Goal: Find contact information: Find contact information

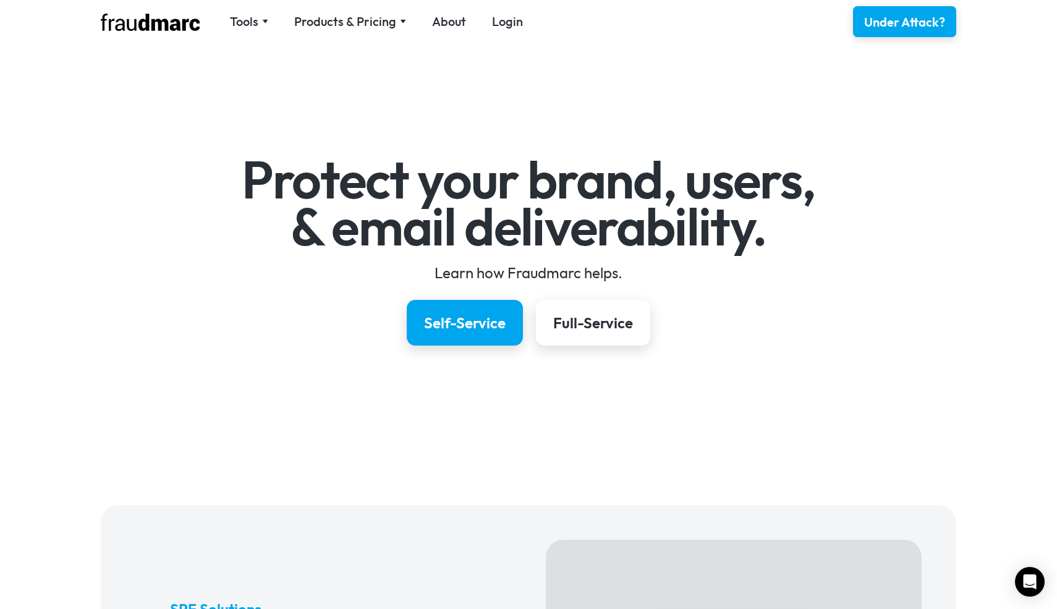
scroll to position [11, 0]
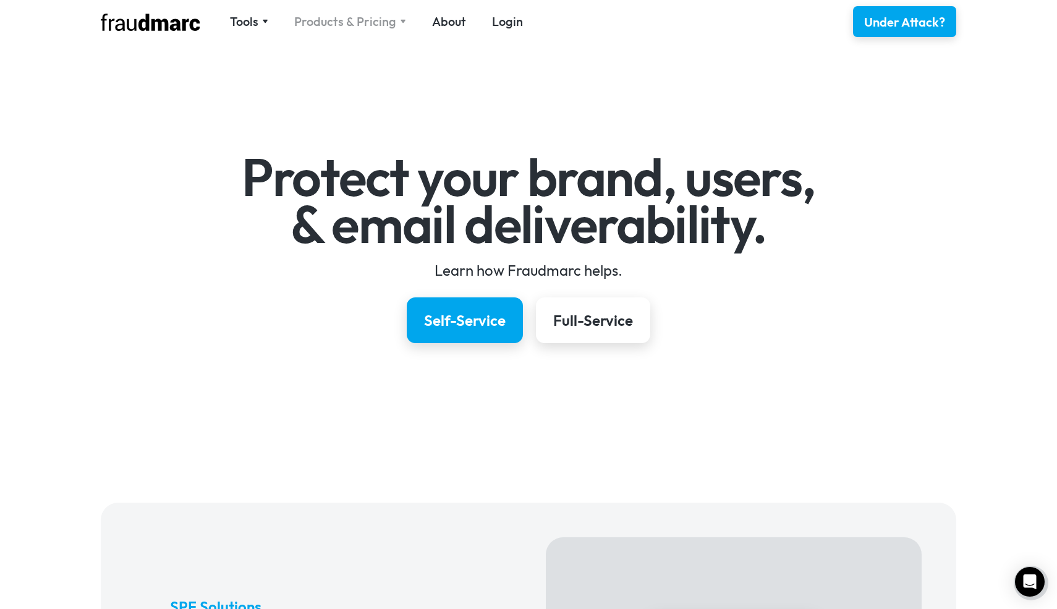
click at [330, 23] on div "Products & Pricing" at bounding box center [345, 21] width 102 height 17
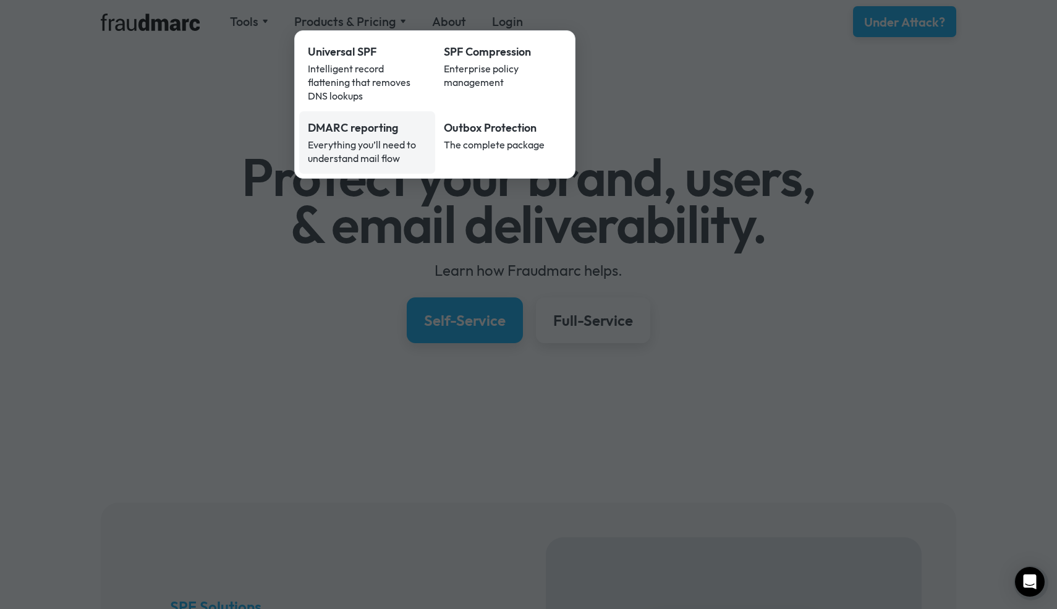
click at [349, 138] on div "Everything you’ll need to understand mail flow" at bounding box center [367, 151] width 119 height 27
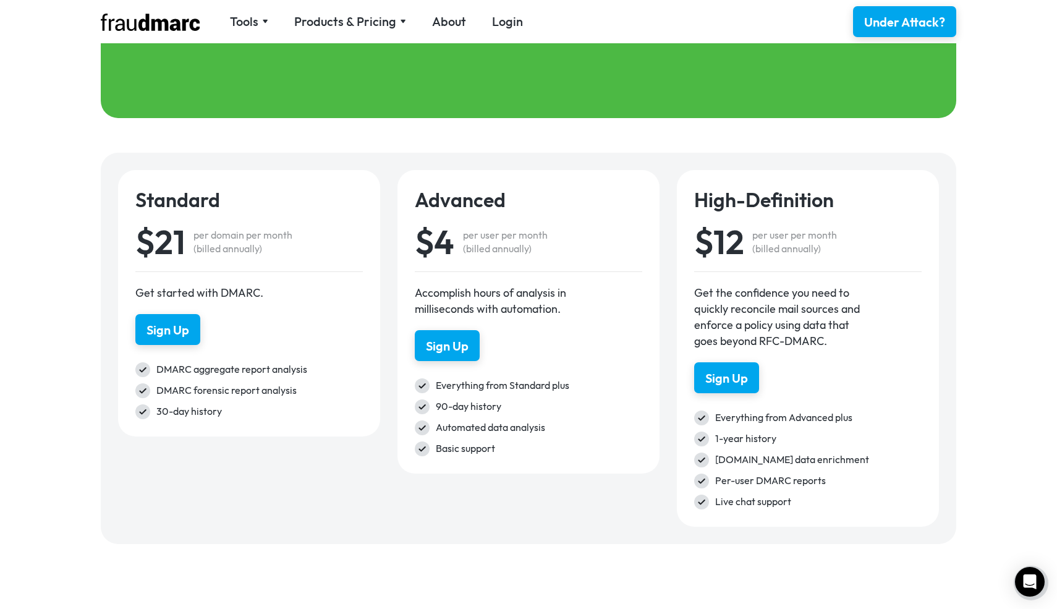
scroll to position [2262, 0]
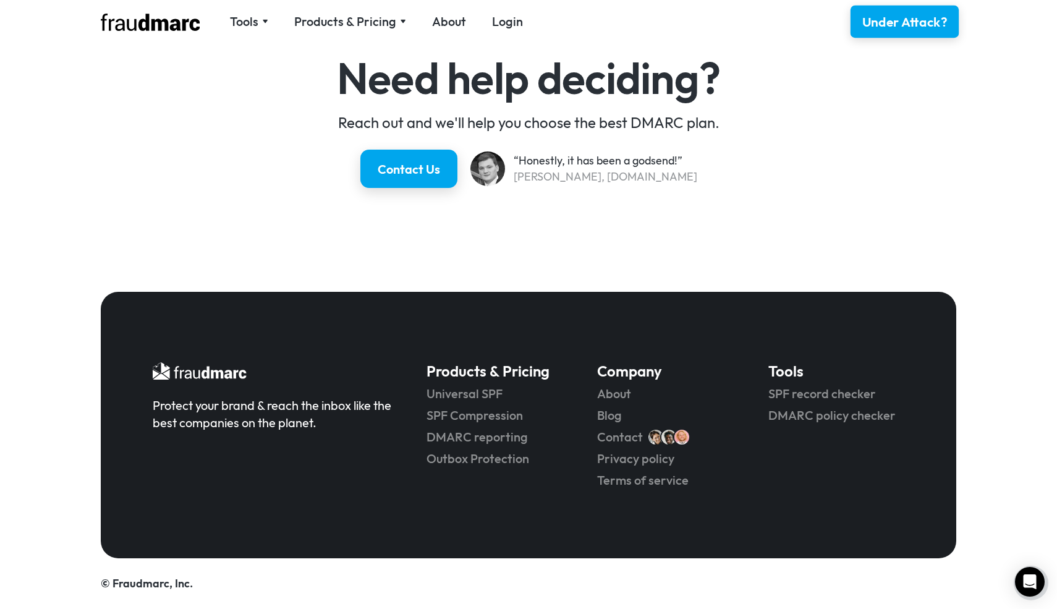
click at [915, 19] on div "Under Attack?" at bounding box center [904, 22] width 85 height 18
